Goal: Task Accomplishment & Management: Use online tool/utility

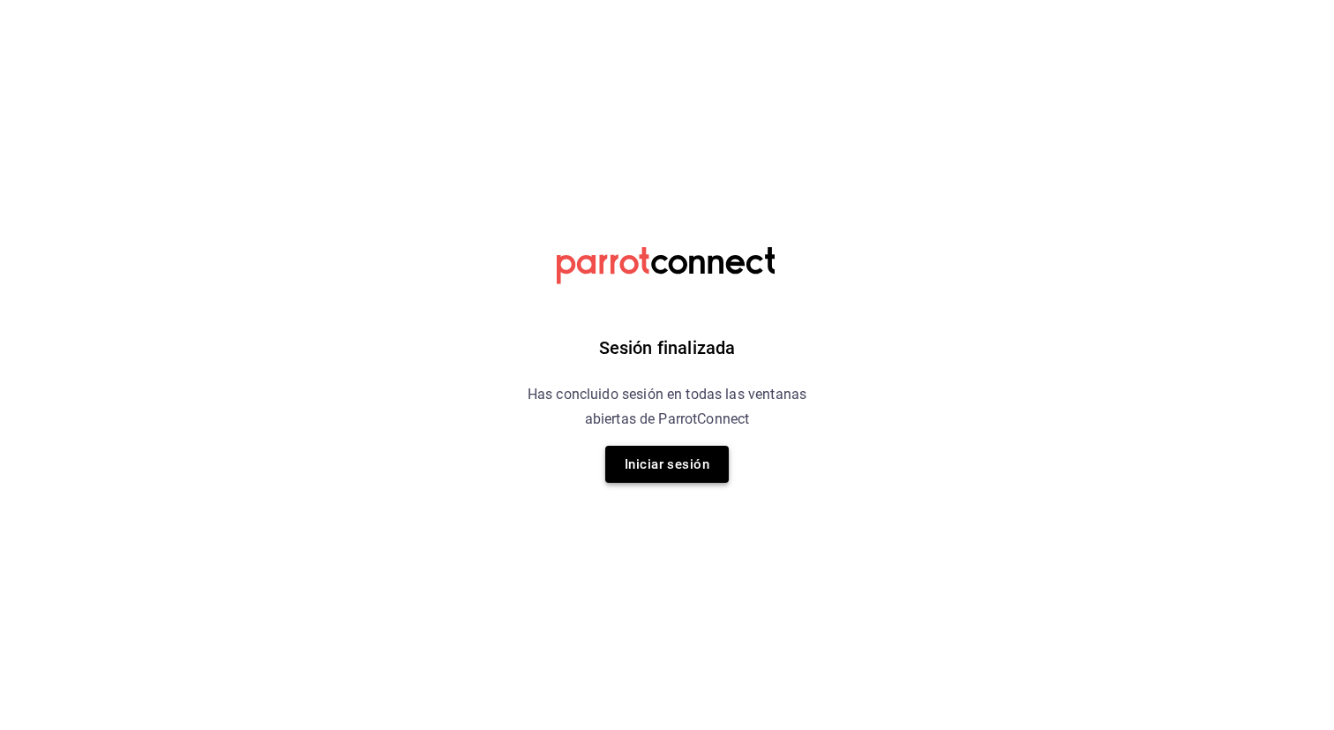
click at [687, 469] on button "Iniciar sesión" at bounding box center [667, 464] width 124 height 37
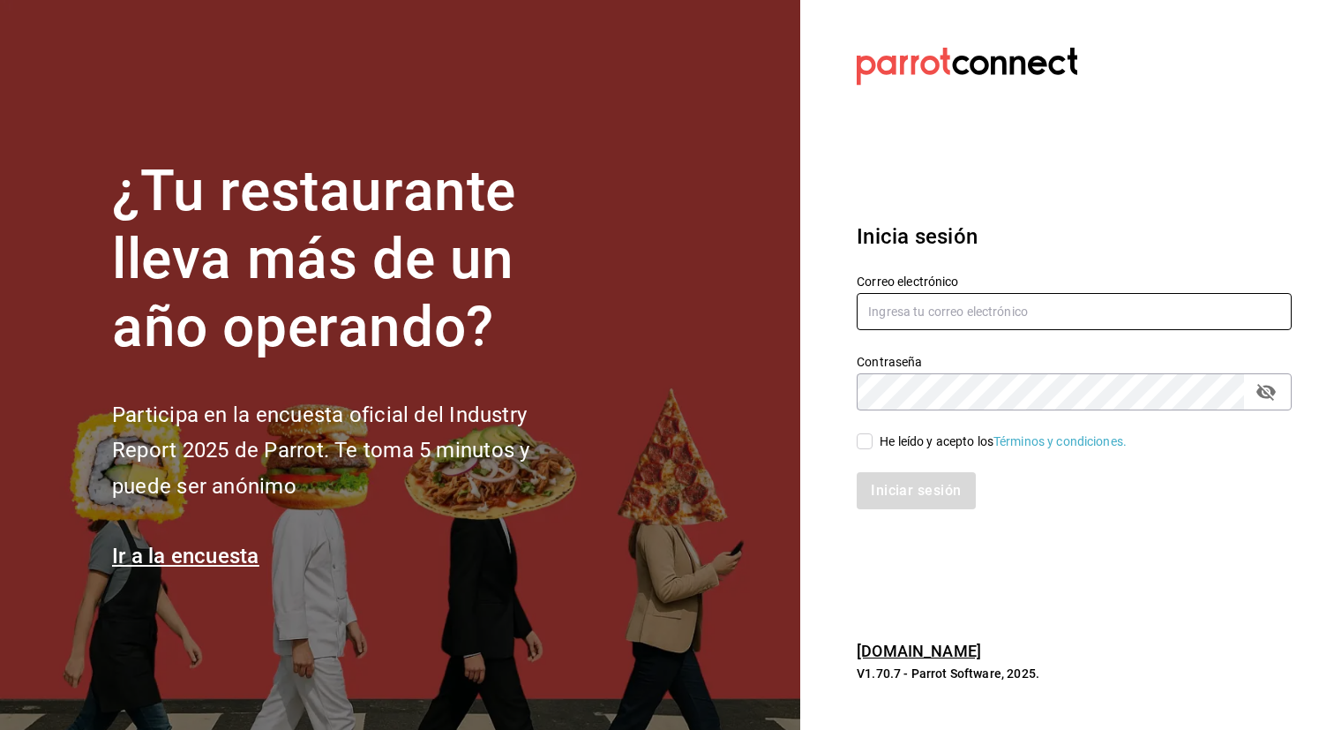
type input "admin@tacontodo.mx"
click at [867, 439] on input "He leído y acepto los Términos y condiciones." at bounding box center [865, 441] width 16 height 16
checkbox input "true"
click at [891, 495] on button "Iniciar sesión" at bounding box center [917, 490] width 120 height 37
